Goal: Information Seeking & Learning: Learn about a topic

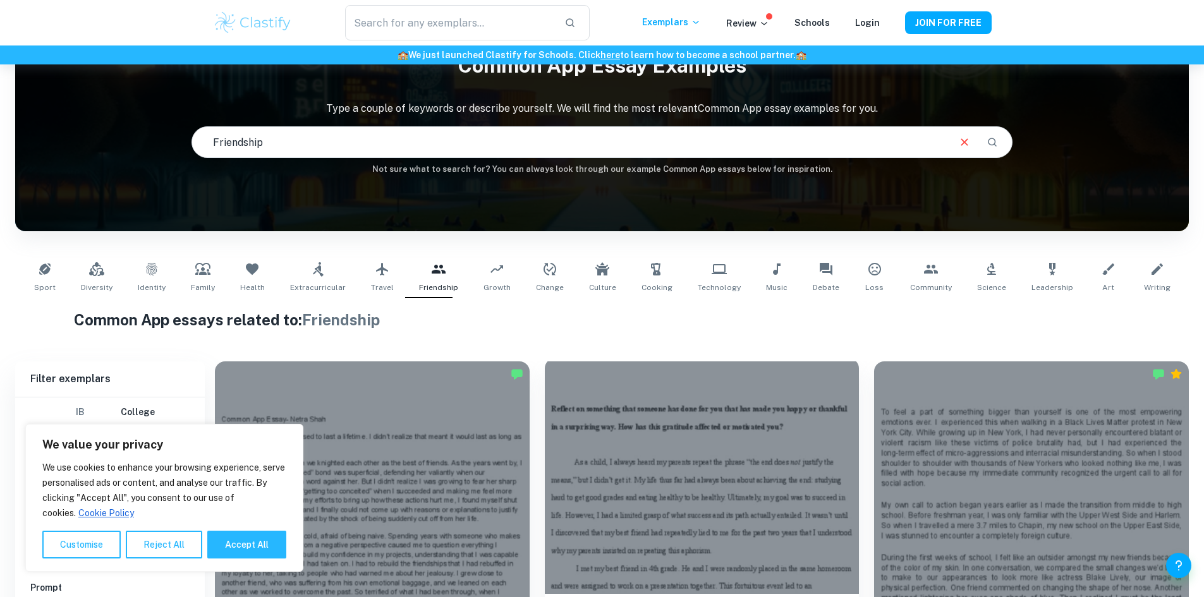
scroll to position [317, 0]
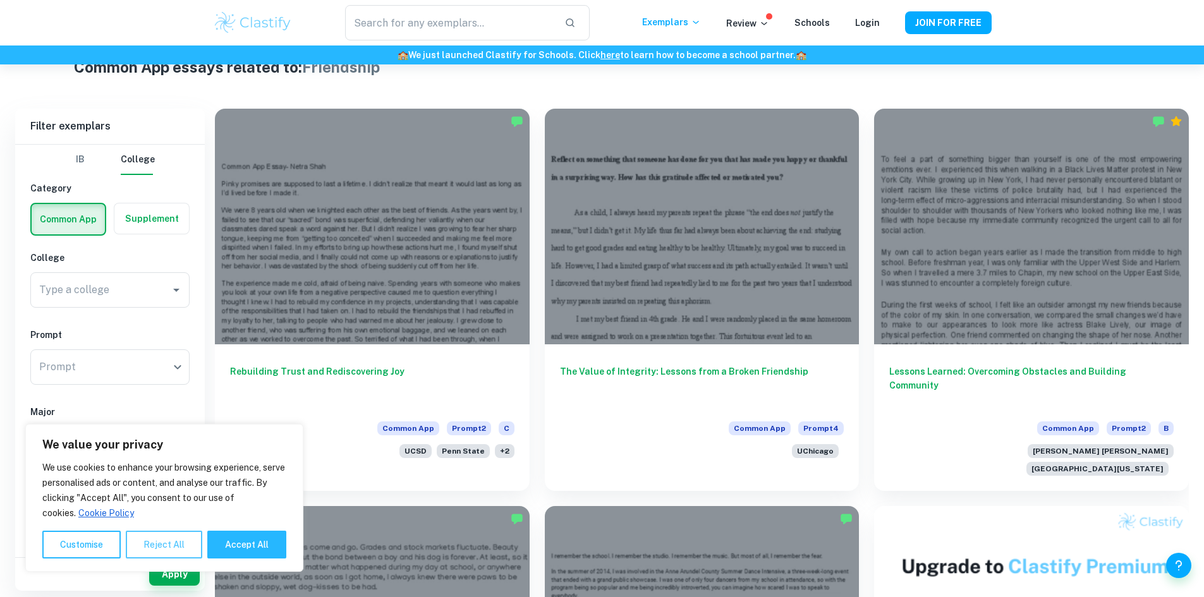
click at [179, 540] on button "Reject All" at bounding box center [164, 545] width 76 height 28
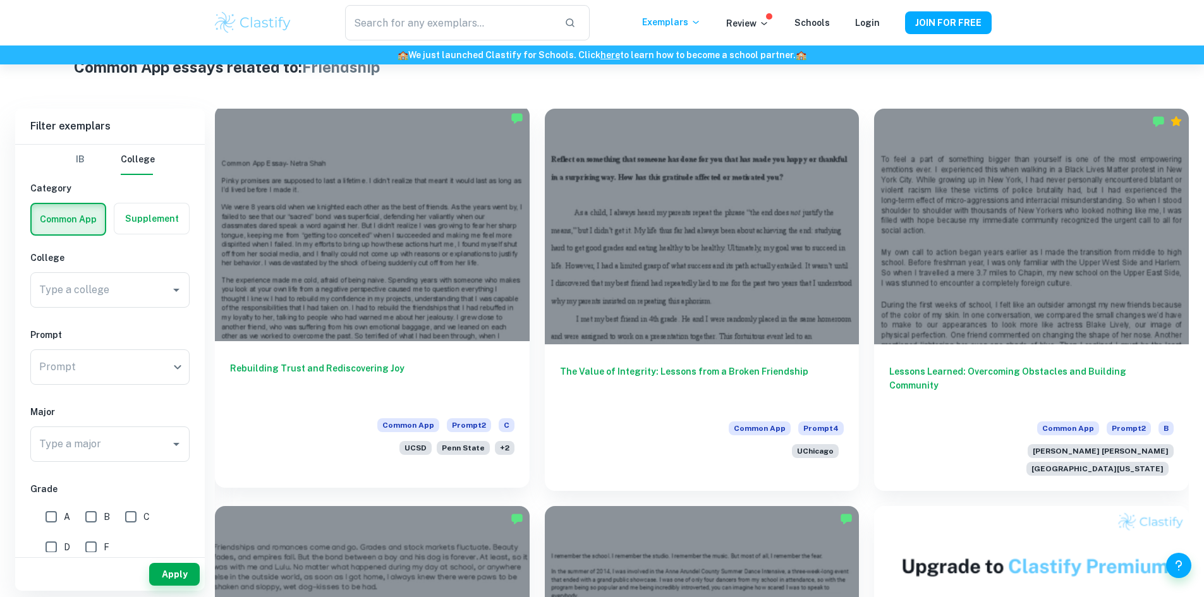
click at [366, 226] on div at bounding box center [372, 224] width 315 height 236
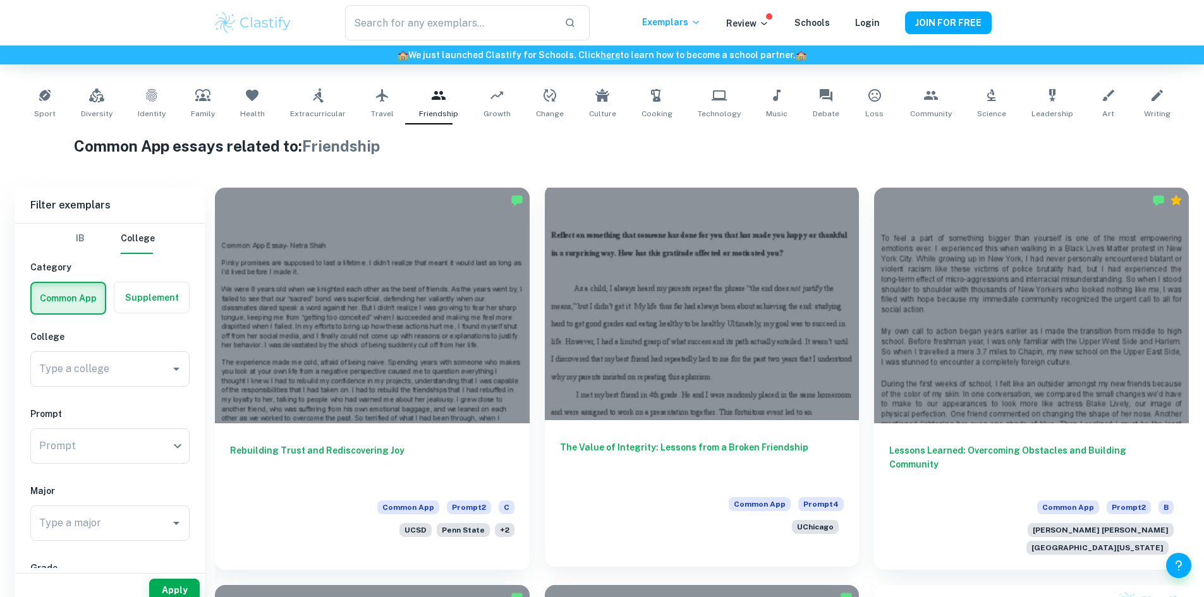
scroll to position [254, 0]
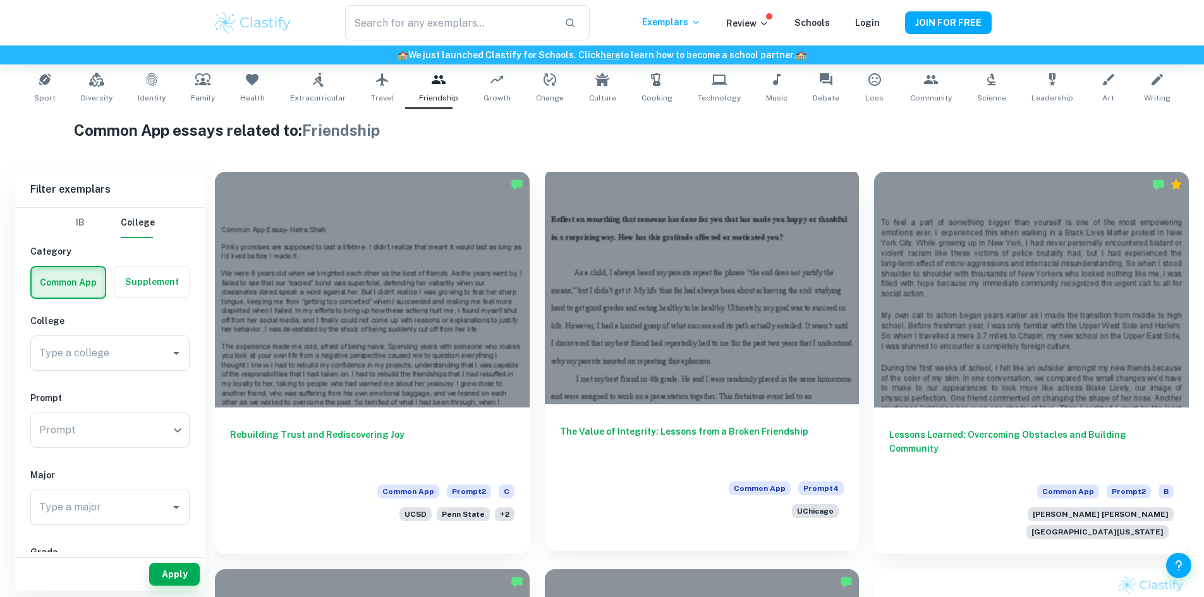
click at [583, 255] on div at bounding box center [702, 287] width 315 height 236
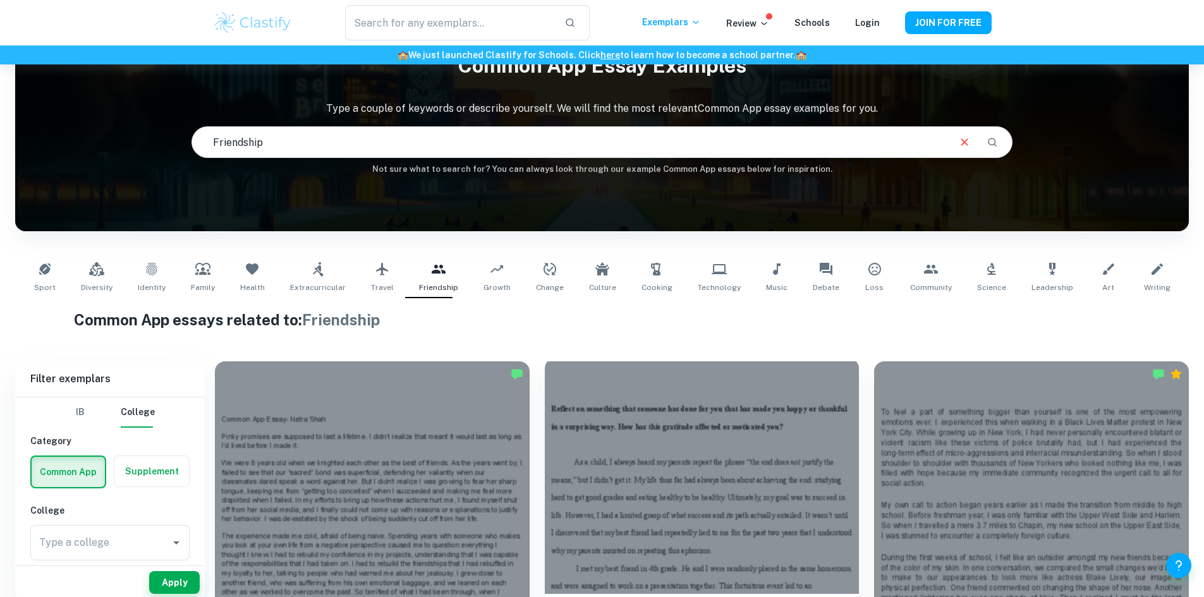
scroll to position [128, 0]
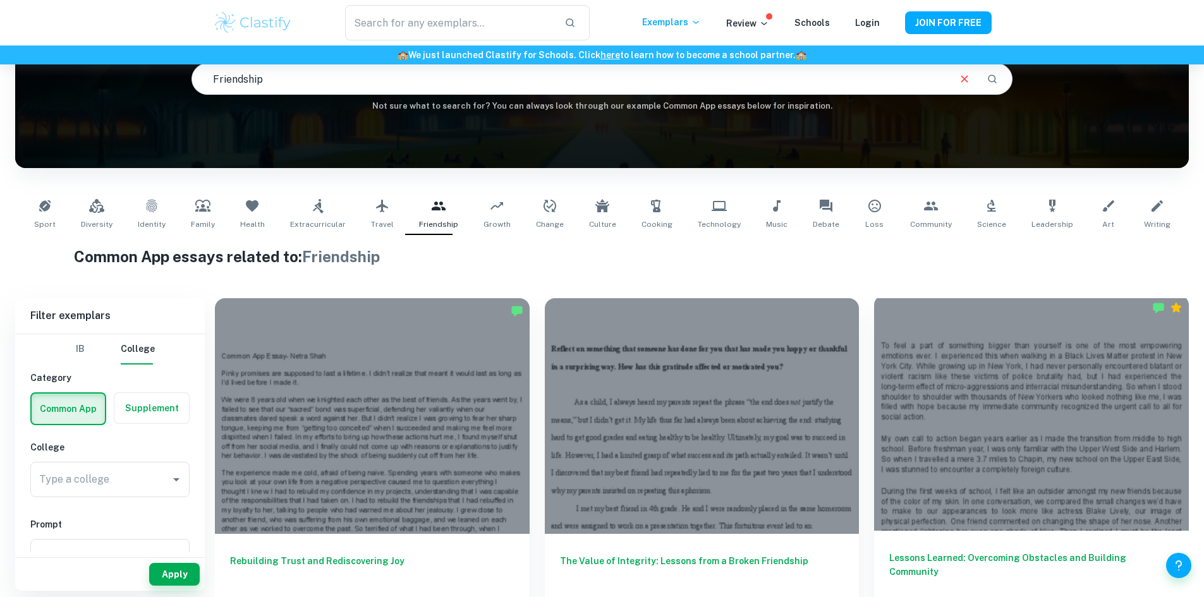
click at [874, 394] on div at bounding box center [1031, 413] width 315 height 236
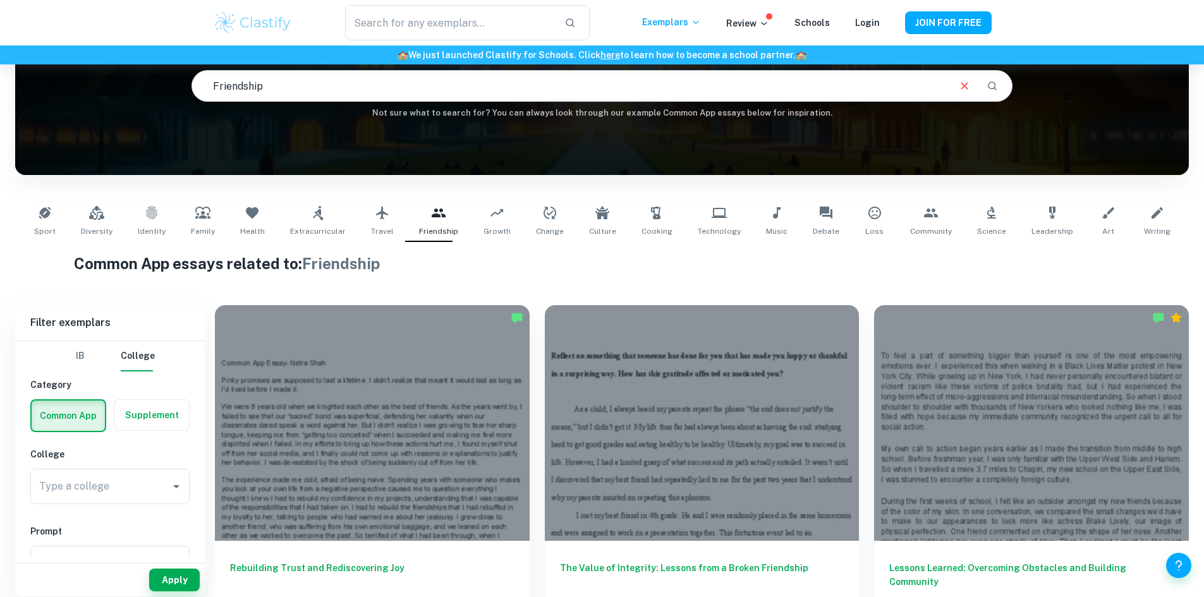
scroll to position [126, 0]
